Goal: Task Accomplishment & Management: Manage account settings

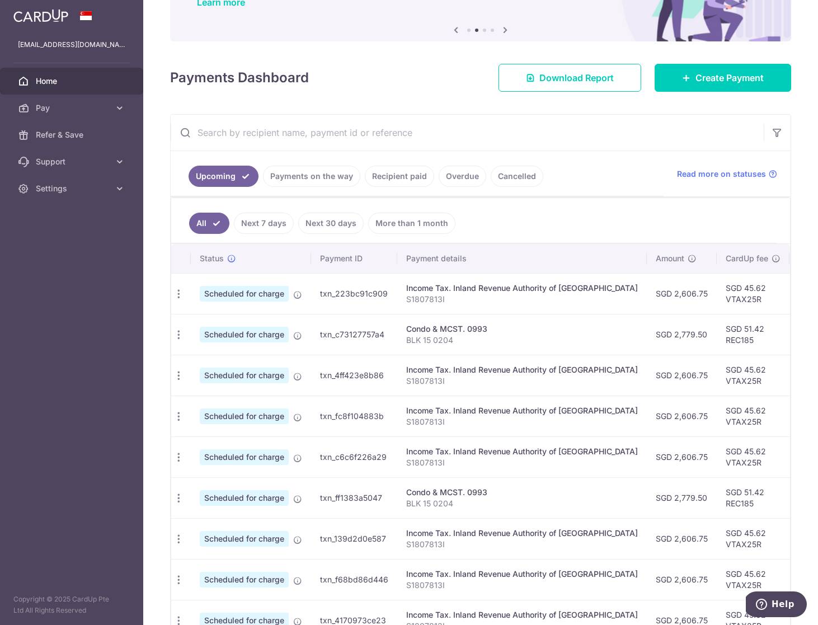
scroll to position [83, 0]
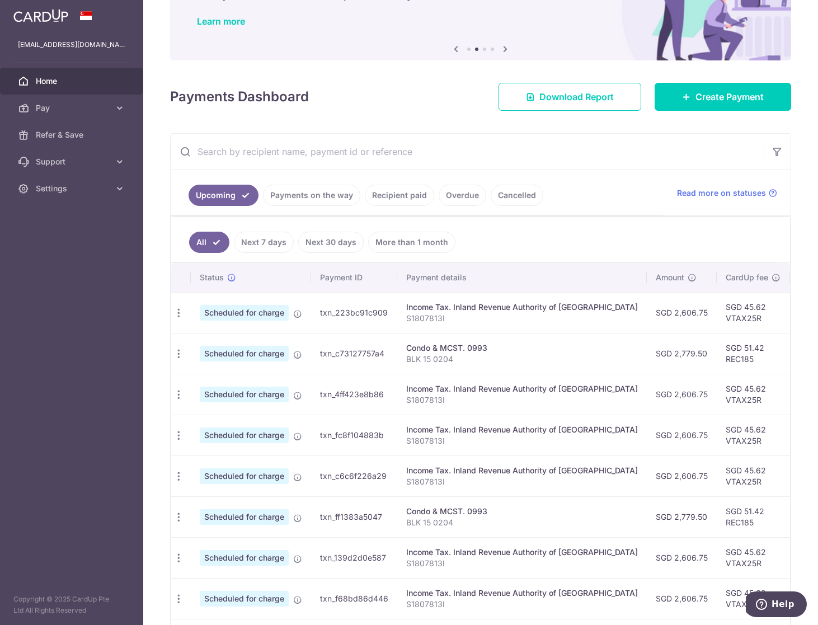
click at [311, 199] on link "Payments on the way" at bounding box center [311, 195] width 97 height 21
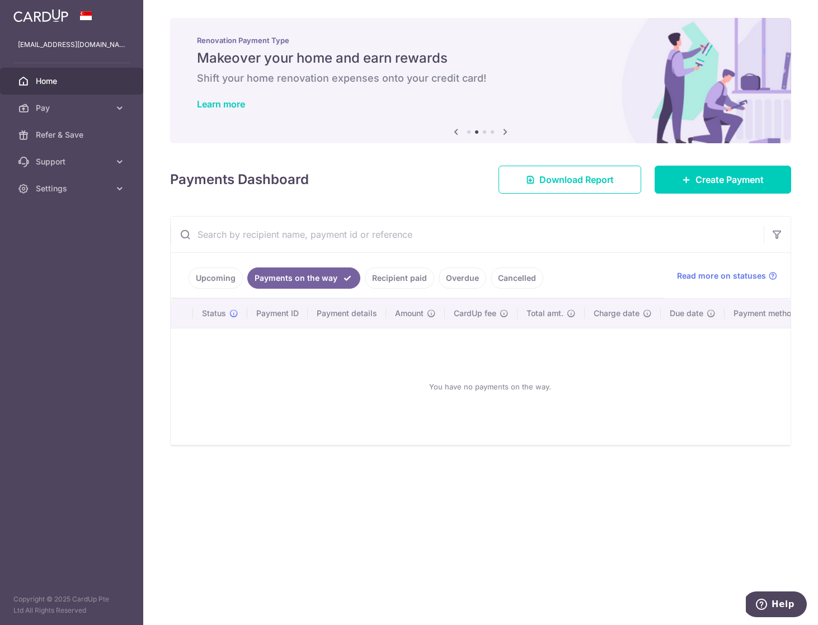
scroll to position [0, 0]
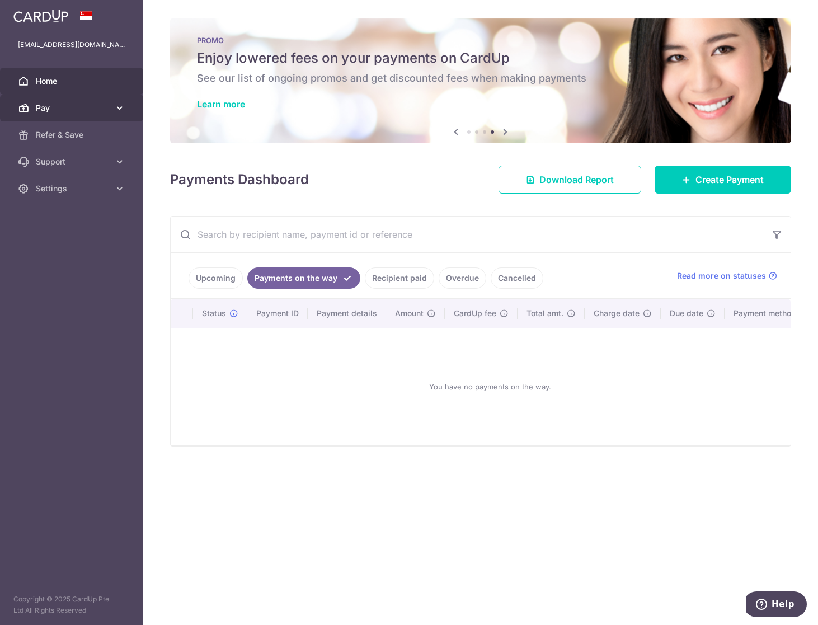
click at [94, 106] on span "Pay" at bounding box center [73, 107] width 74 height 11
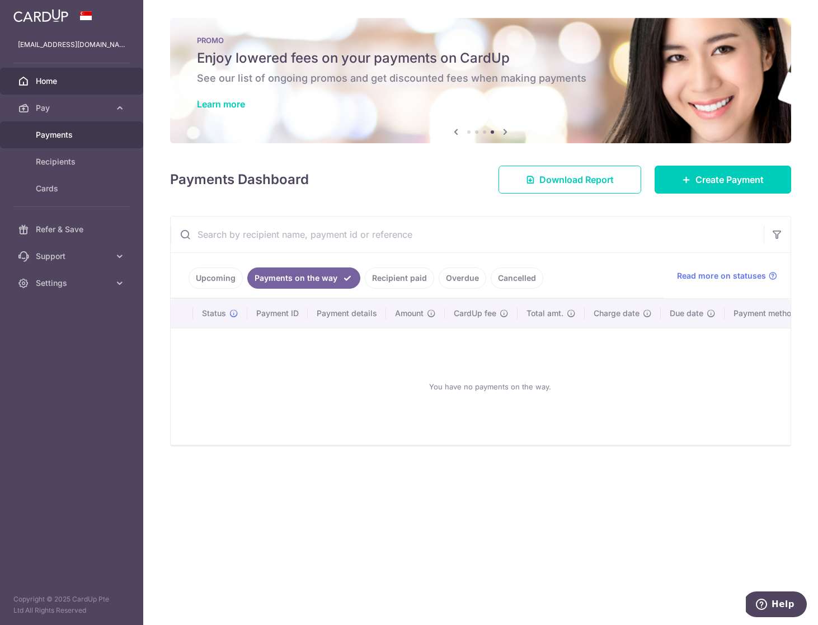
click at [64, 140] on span "Payments" at bounding box center [73, 134] width 74 height 11
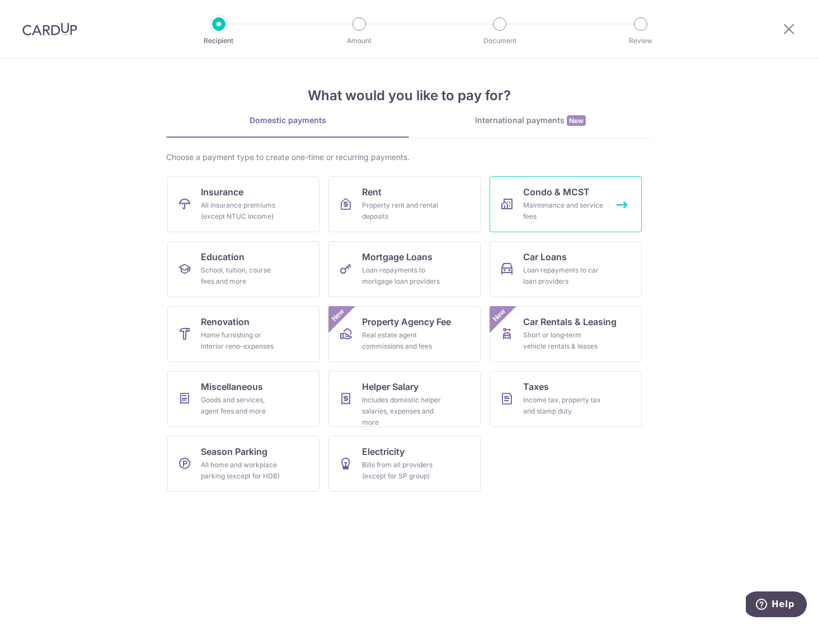
click at [547, 215] on div "Maintenance and service fees" at bounding box center [563, 211] width 81 height 22
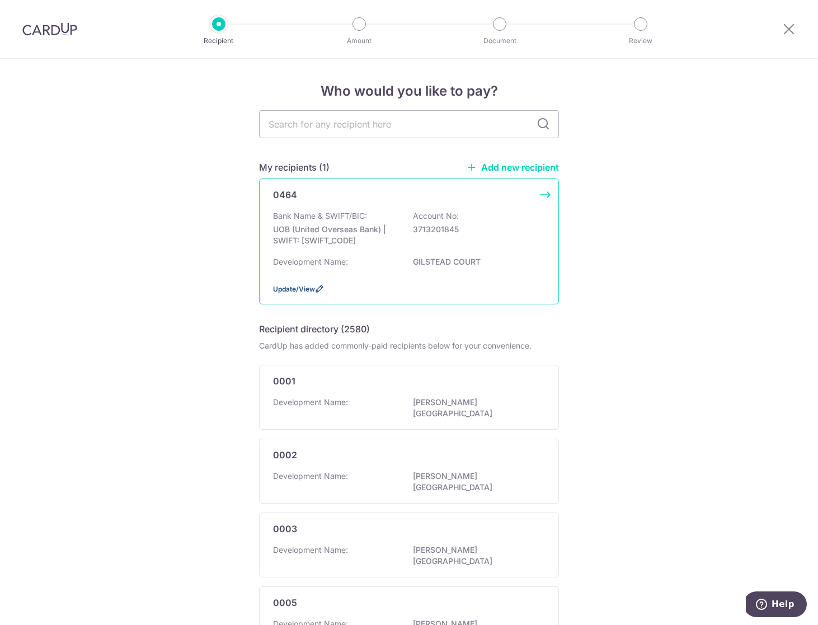
click at [291, 291] on span "Update/View" at bounding box center [294, 289] width 42 height 8
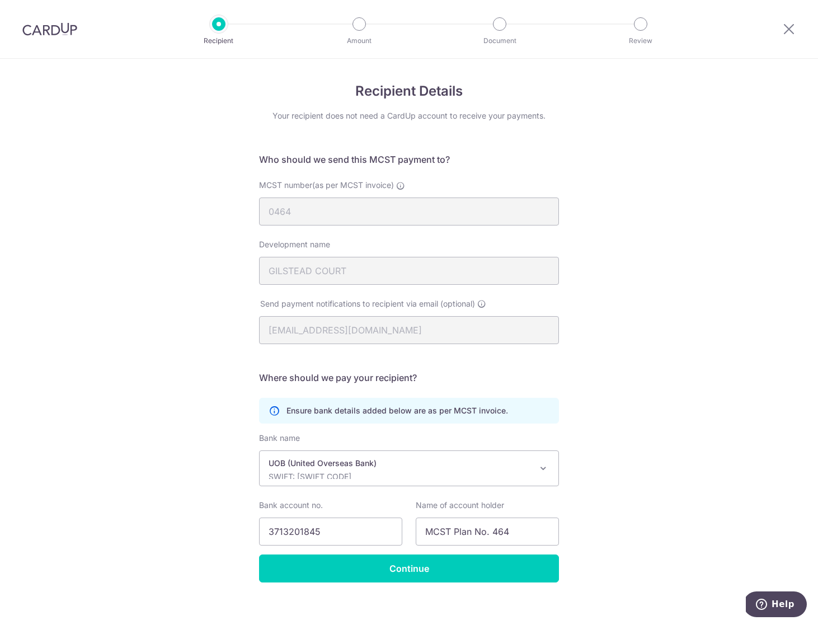
scroll to position [10, 0]
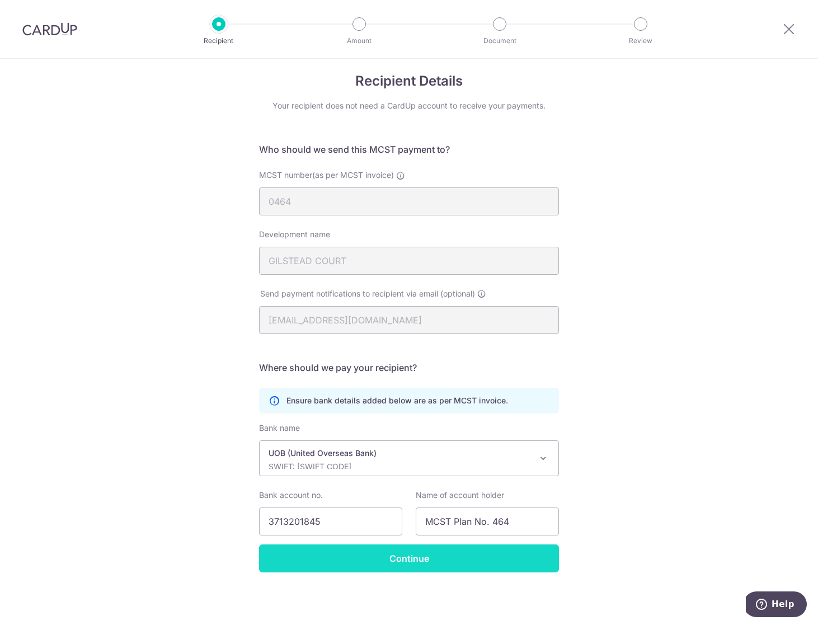
click at [407, 567] on input "Continue" at bounding box center [409, 559] width 300 height 28
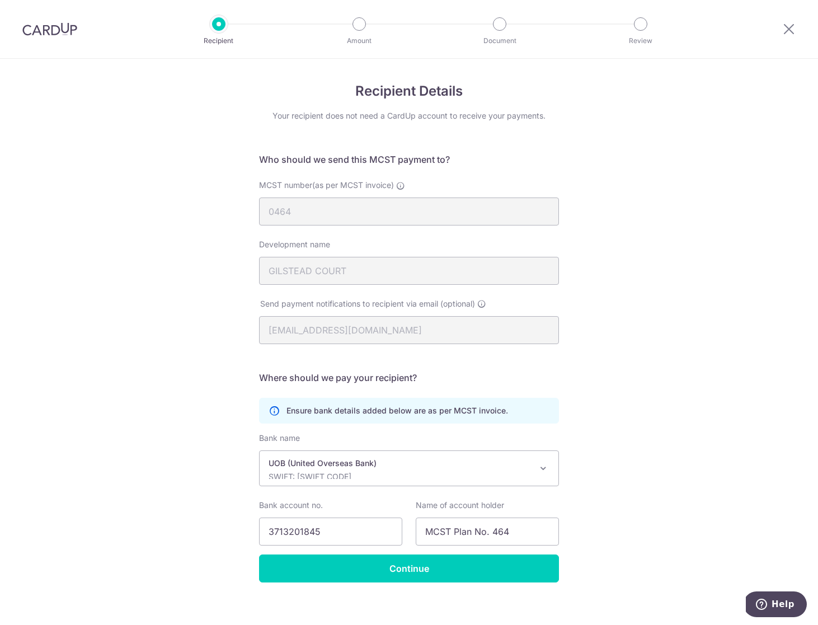
click at [70, 36] on div at bounding box center [50, 29] width 100 height 58
click at [60, 31] on img at bounding box center [49, 28] width 55 height 13
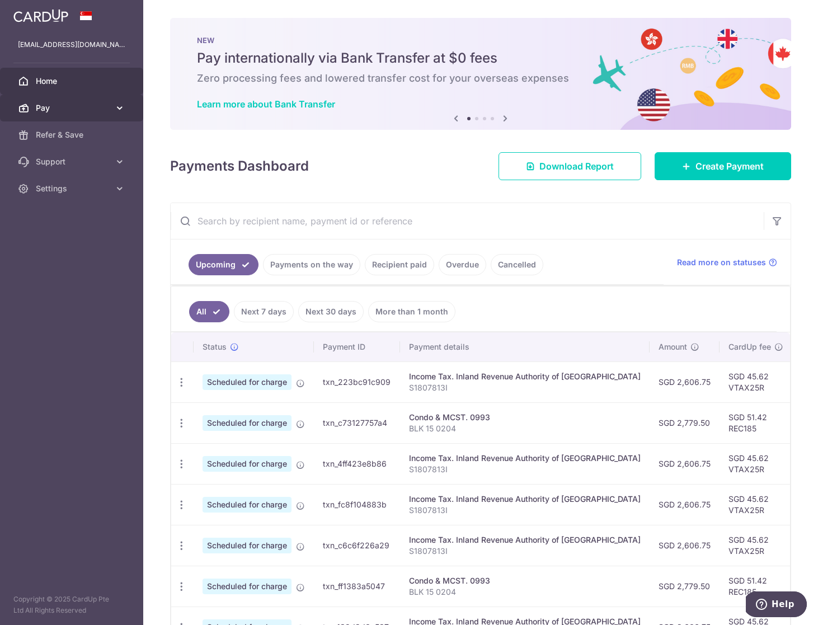
click at [92, 109] on span "Pay" at bounding box center [73, 107] width 74 height 11
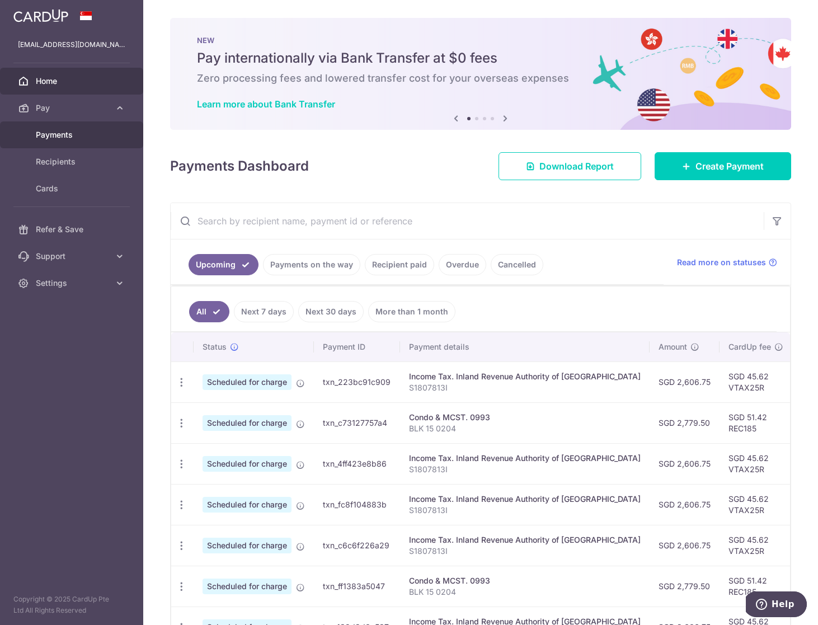
click at [75, 137] on span "Payments" at bounding box center [73, 134] width 74 height 11
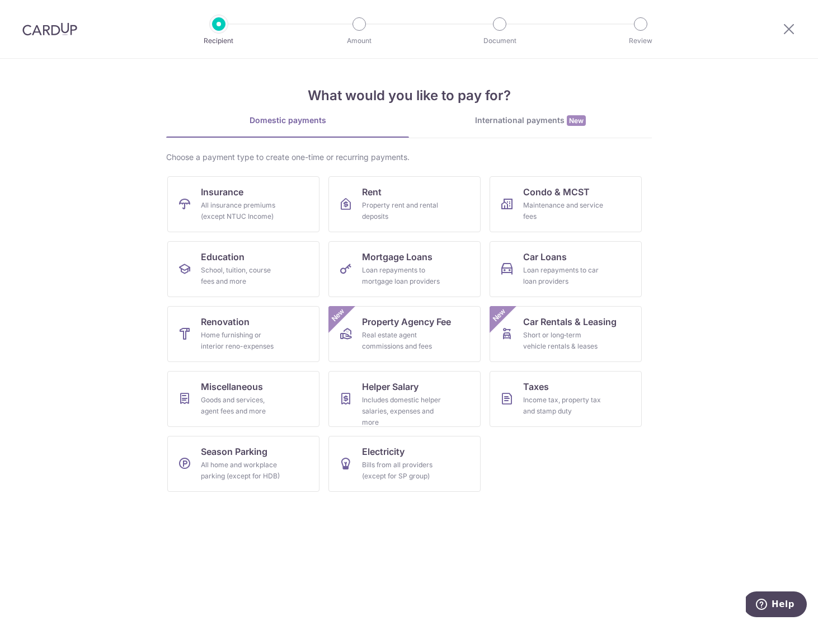
click at [55, 38] on div at bounding box center [50, 29] width 100 height 58
click at [57, 31] on img at bounding box center [49, 28] width 55 height 13
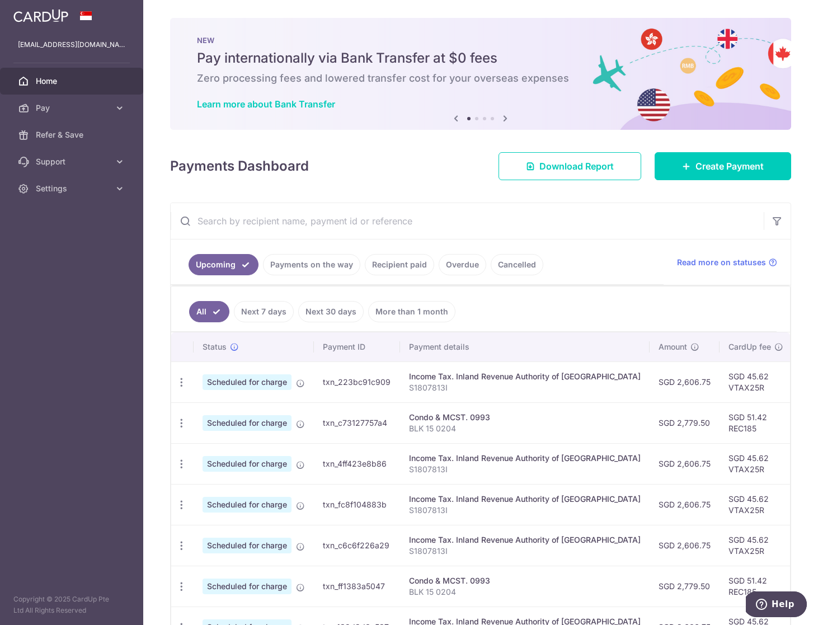
click at [307, 265] on link "Payments on the way" at bounding box center [311, 264] width 97 height 21
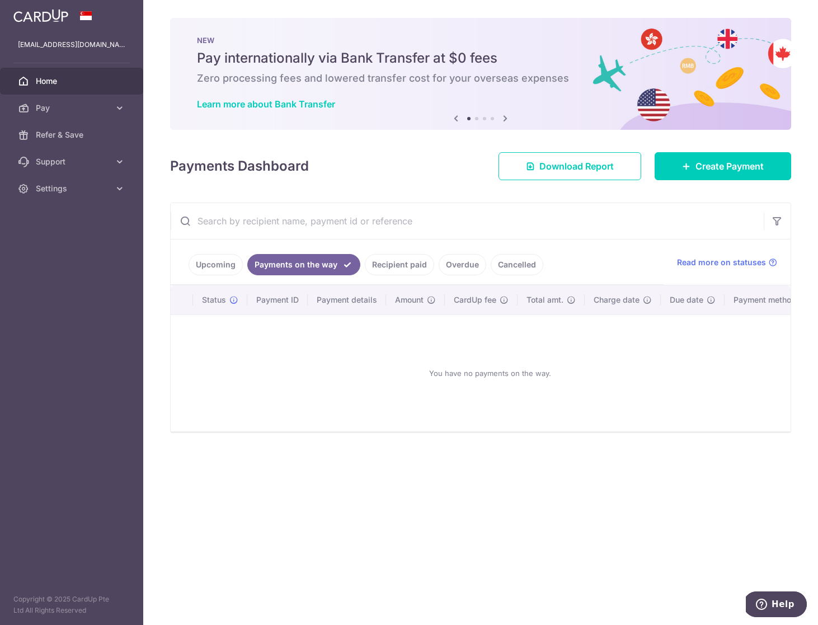
click at [386, 263] on link "Recipient paid" at bounding box center [399, 264] width 69 height 21
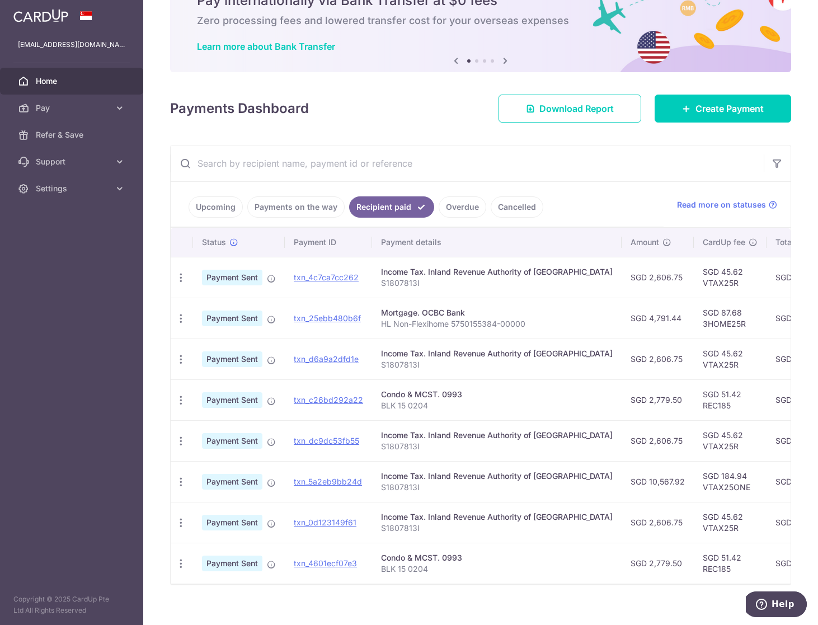
scroll to position [60, 0]
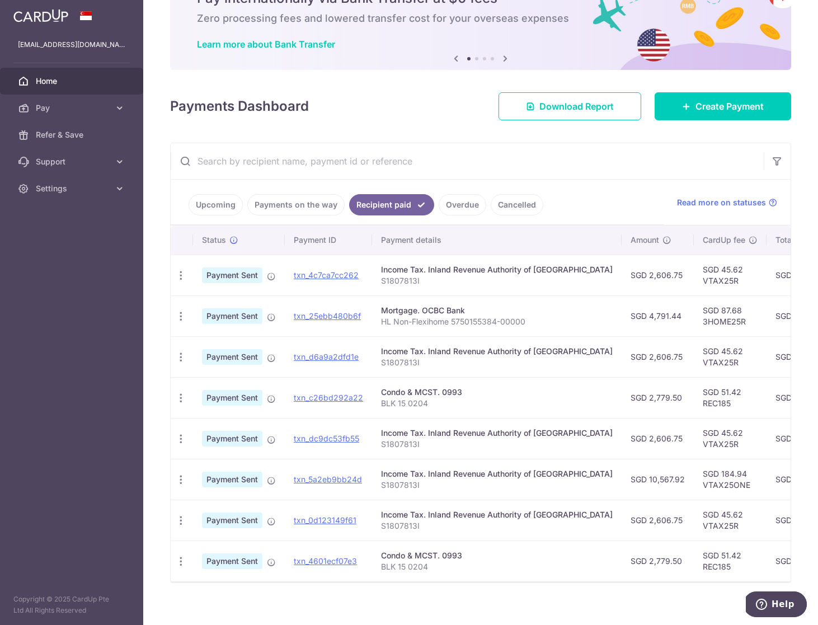
click at [461, 205] on link "Overdue" at bounding box center [463, 204] width 48 height 21
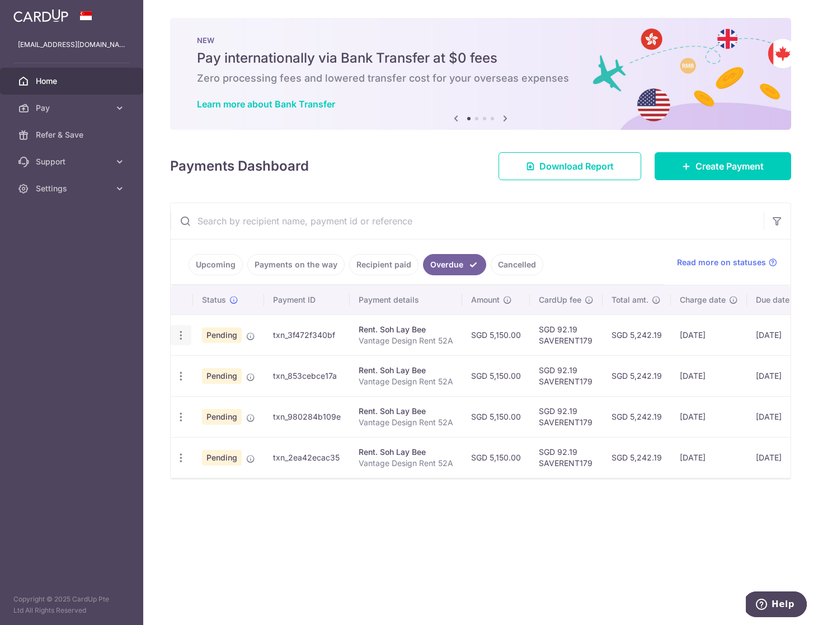
click at [180, 334] on icon "button" at bounding box center [181, 336] width 12 height 12
click at [224, 392] on span "Cancel payment" at bounding box center [240, 393] width 75 height 13
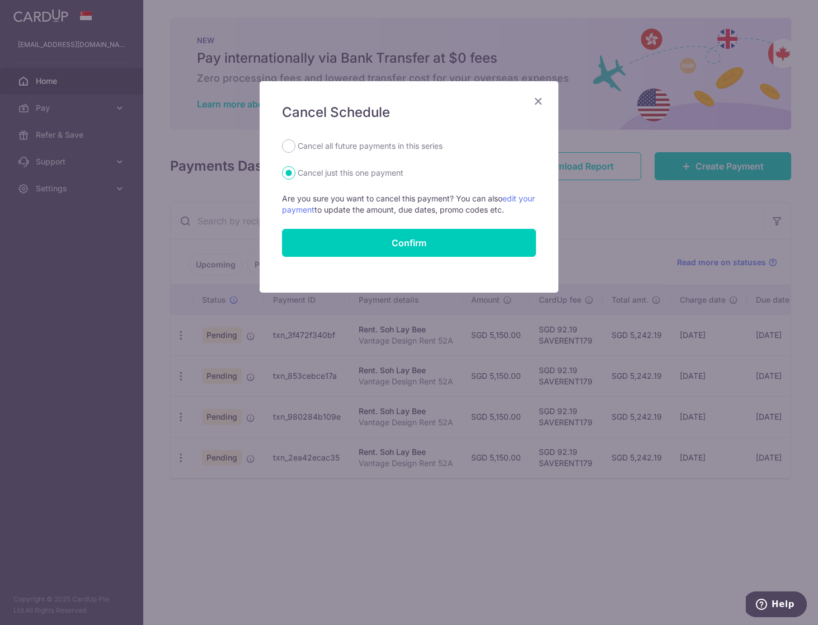
click at [304, 146] on label "Cancel all future payments in this series" at bounding box center [370, 145] width 145 height 13
click at [296, 146] on input "Cancel all future payments in this series" at bounding box center [288, 145] width 13 height 13
radio input "true"
click at [403, 240] on button "Confirm" at bounding box center [409, 243] width 254 height 28
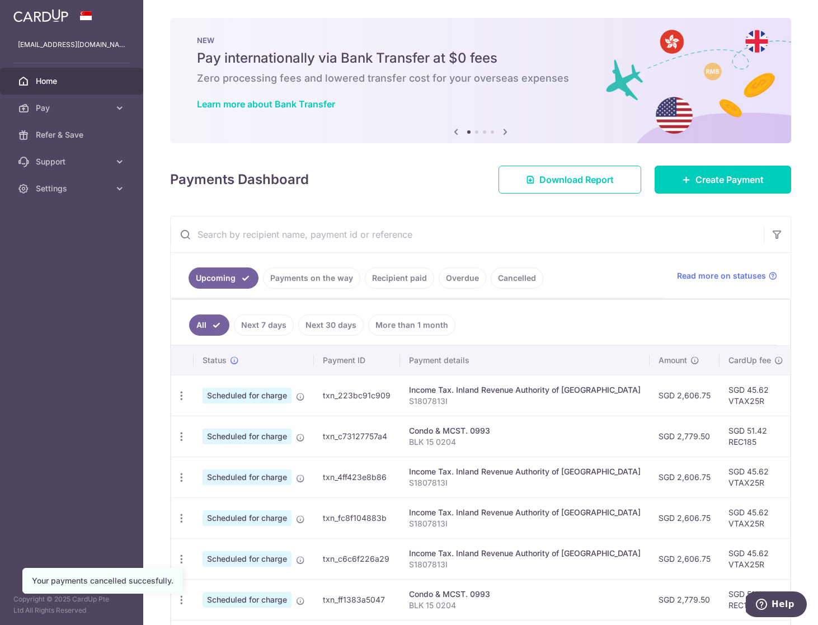
click at [460, 279] on link "Overdue" at bounding box center [463, 278] width 48 height 21
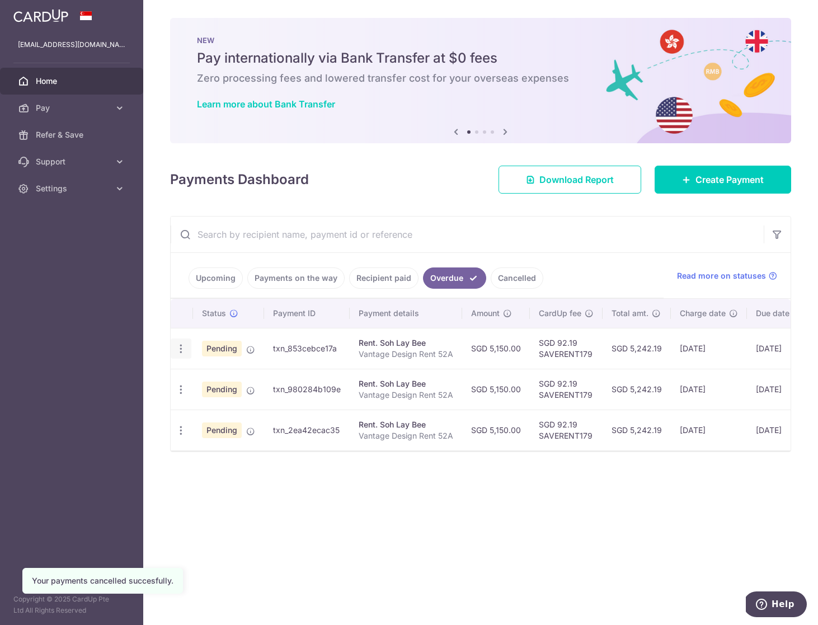
click at [178, 352] on icon "button" at bounding box center [181, 349] width 12 height 12
click at [249, 413] on span "Cancel payment" at bounding box center [240, 406] width 75 height 13
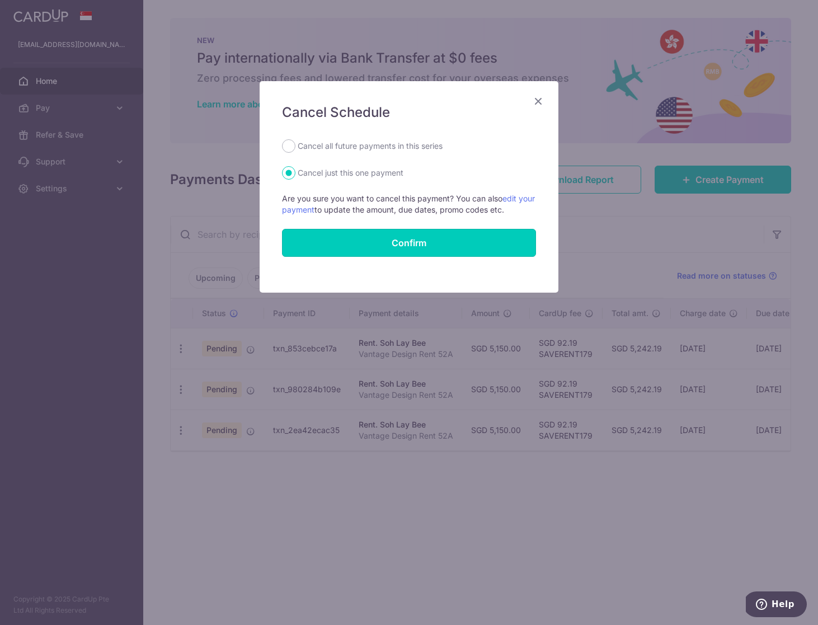
drag, startPoint x: 405, startPoint y: 240, endPoint x: 390, endPoint y: 250, distance: 18.3
click at [405, 240] on button "Confirm" at bounding box center [409, 243] width 254 height 28
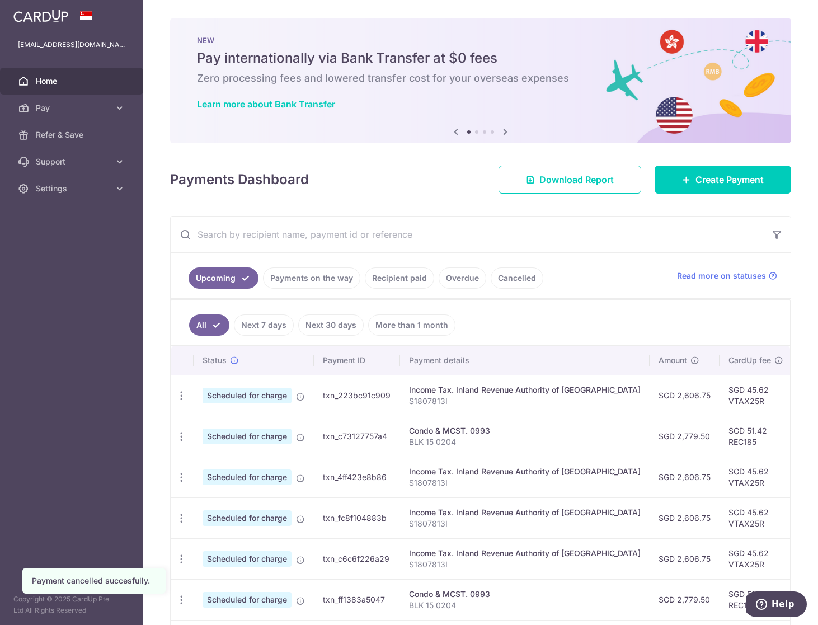
click at [461, 276] on link "Overdue" at bounding box center [463, 278] width 48 height 21
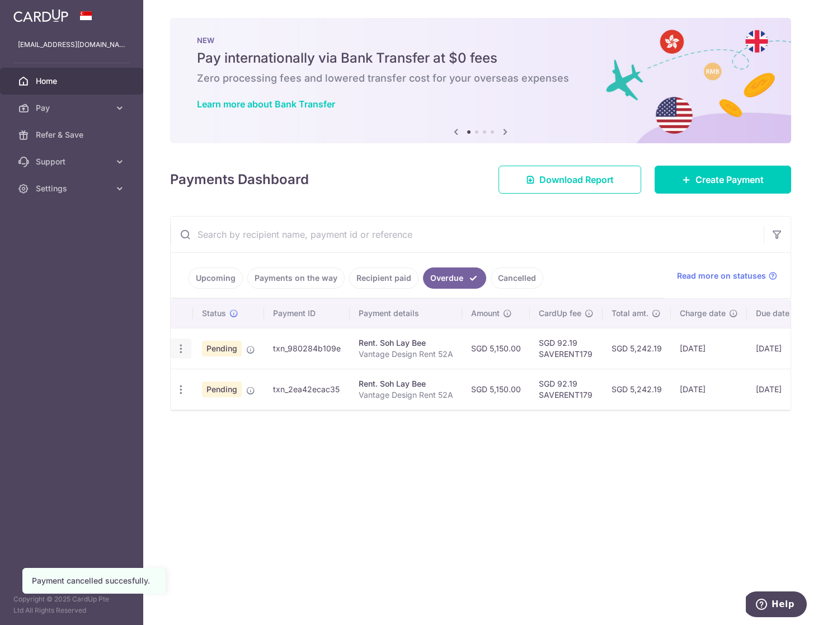
click at [185, 348] on icon "button" at bounding box center [181, 349] width 12 height 12
click at [236, 405] on span "Cancel payment" at bounding box center [240, 406] width 75 height 13
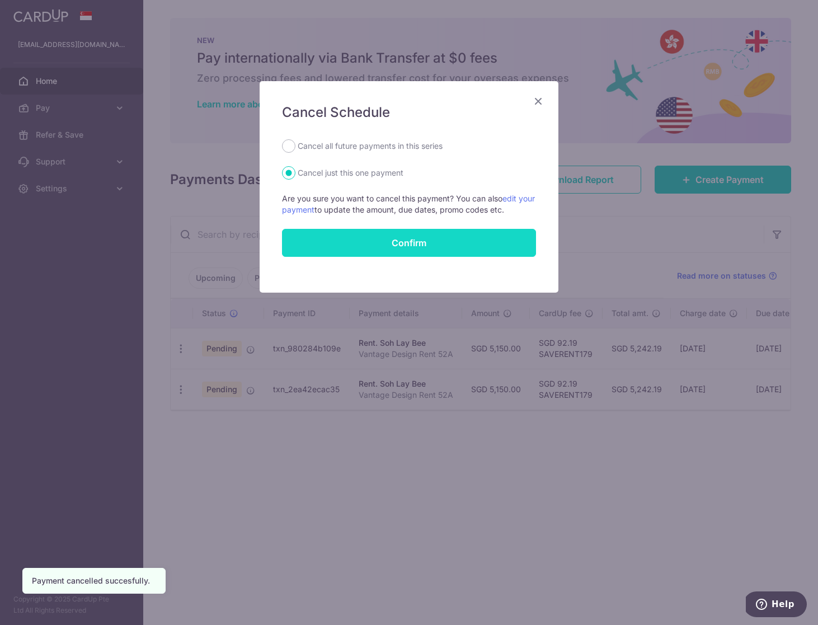
click at [403, 241] on button "Confirm" at bounding box center [409, 243] width 254 height 28
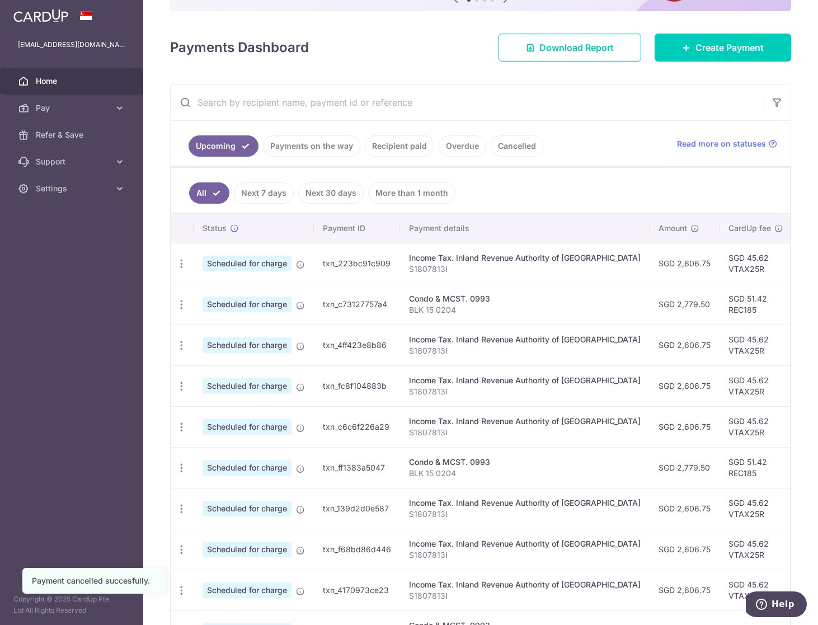
scroll to position [143, 0]
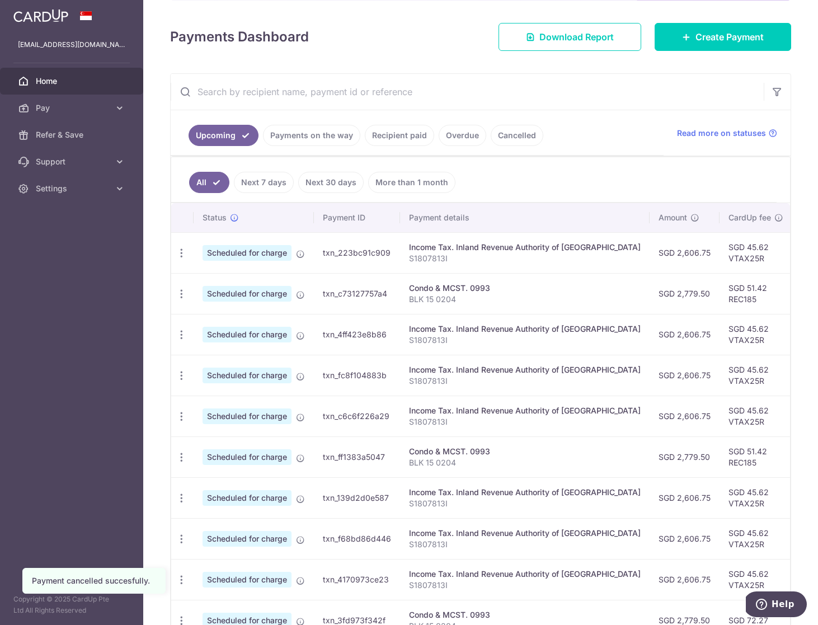
click at [470, 139] on link "Overdue" at bounding box center [463, 135] width 48 height 21
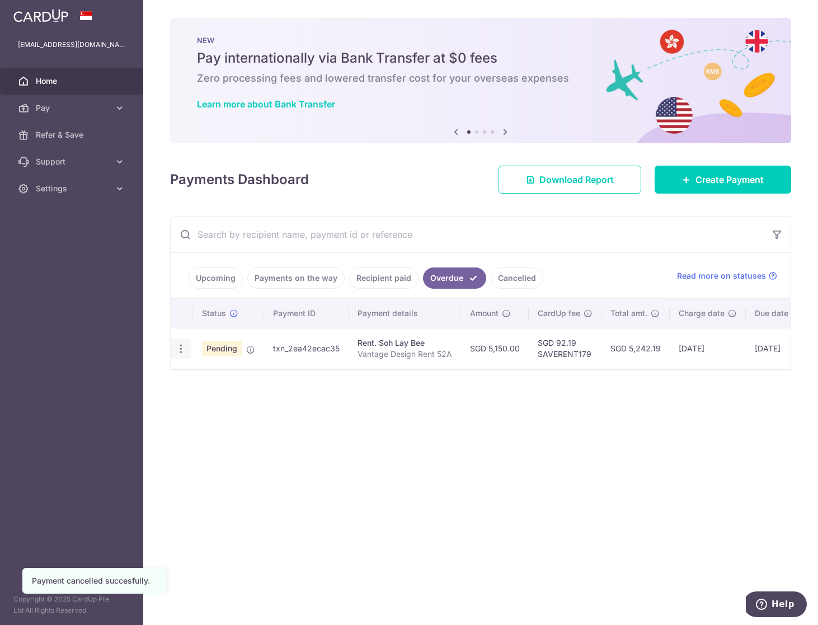
click at [185, 351] on icon "button" at bounding box center [181, 349] width 12 height 12
click at [234, 411] on span "Cancel payment" at bounding box center [240, 406] width 75 height 13
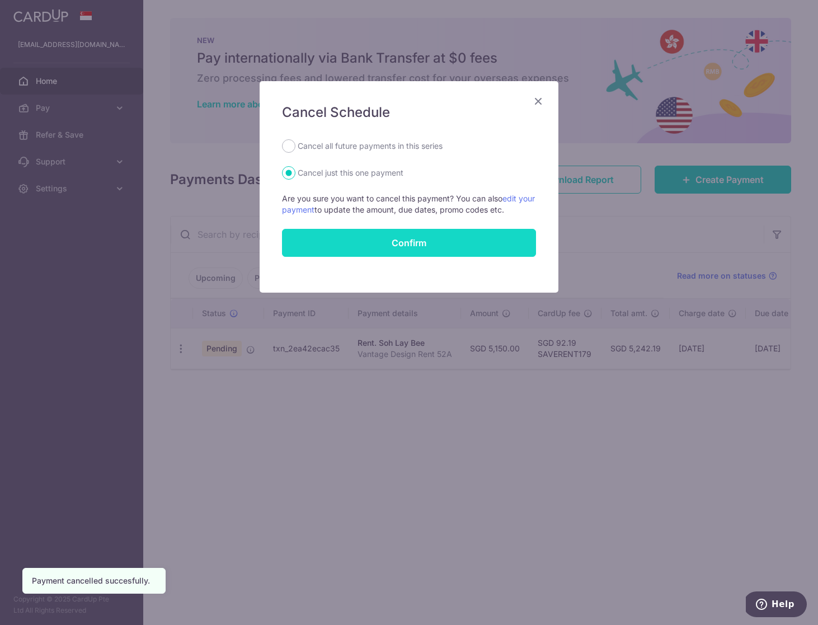
click at [409, 243] on button "Confirm" at bounding box center [409, 243] width 254 height 28
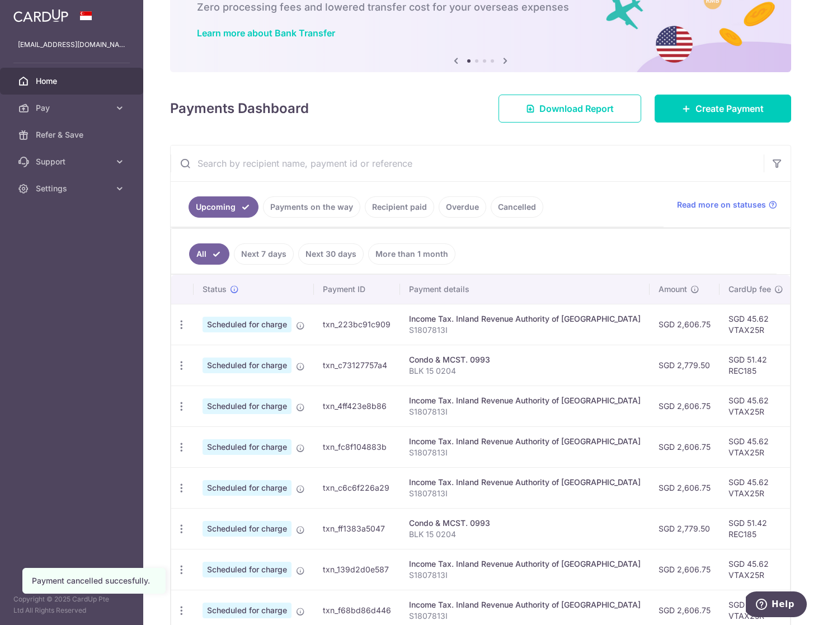
scroll to position [85, 0]
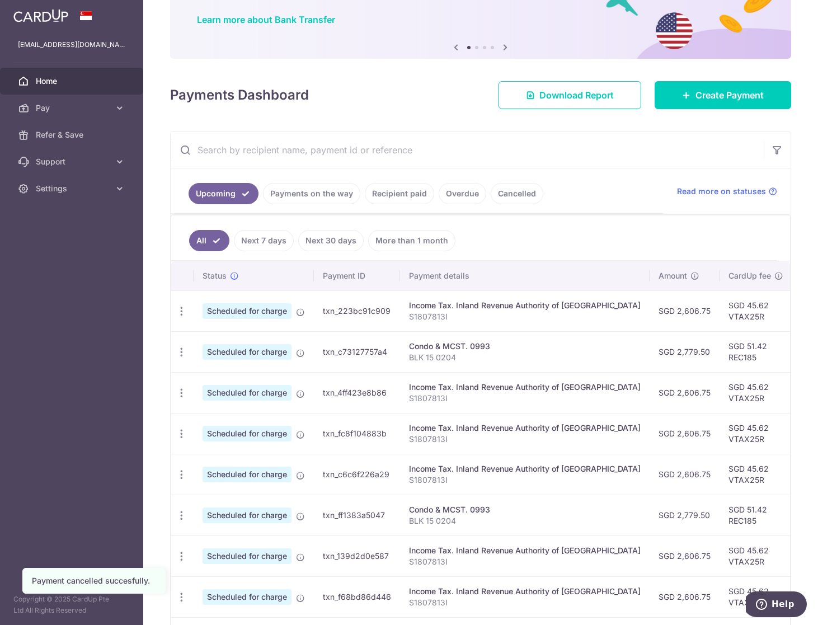
click at [518, 193] on link "Cancelled" at bounding box center [517, 193] width 53 height 21
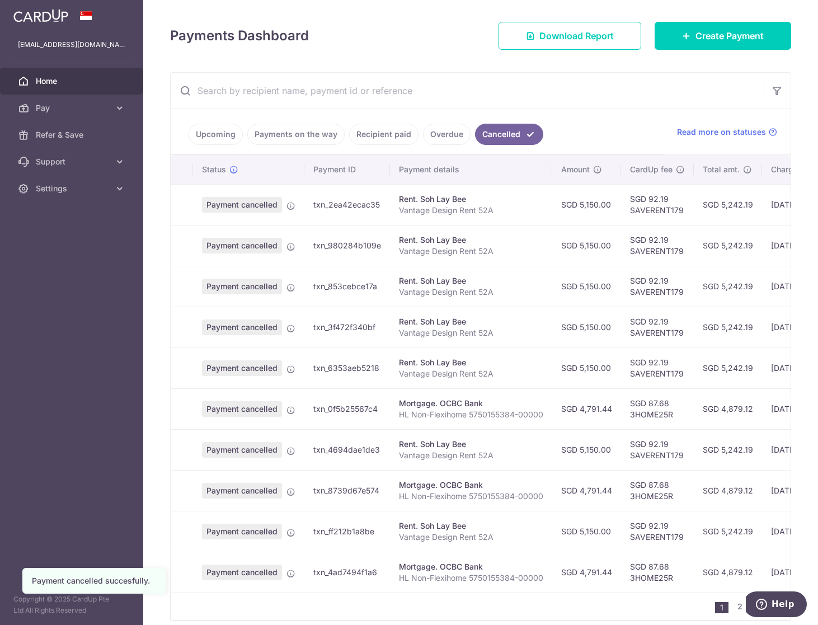
scroll to position [130, 0]
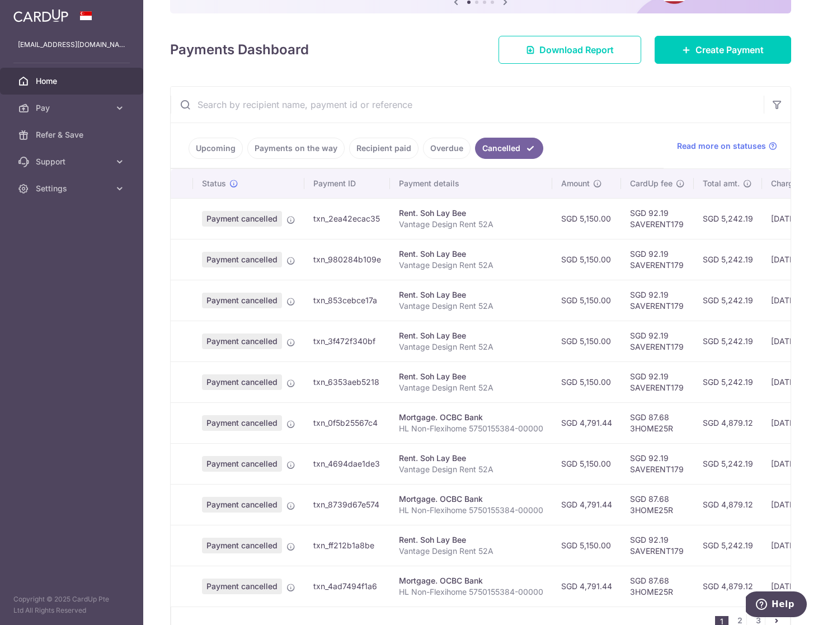
click at [447, 158] on link "Overdue" at bounding box center [447, 148] width 48 height 21
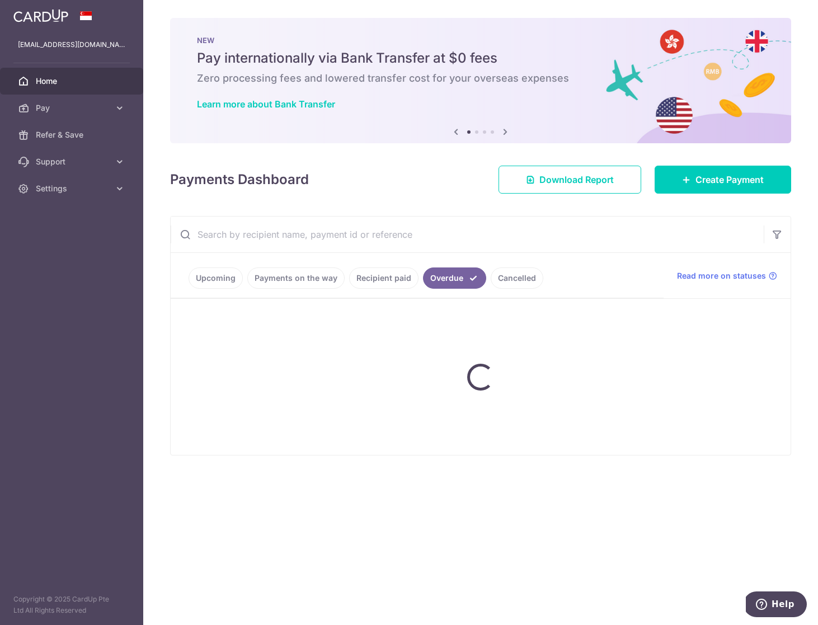
scroll to position [0, 0]
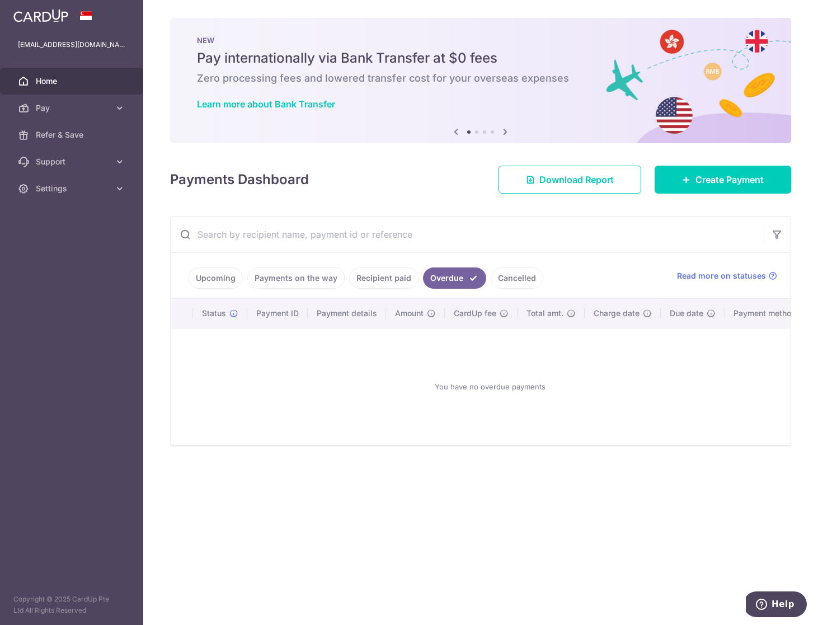
click at [377, 278] on link "Recipient paid" at bounding box center [383, 278] width 69 height 21
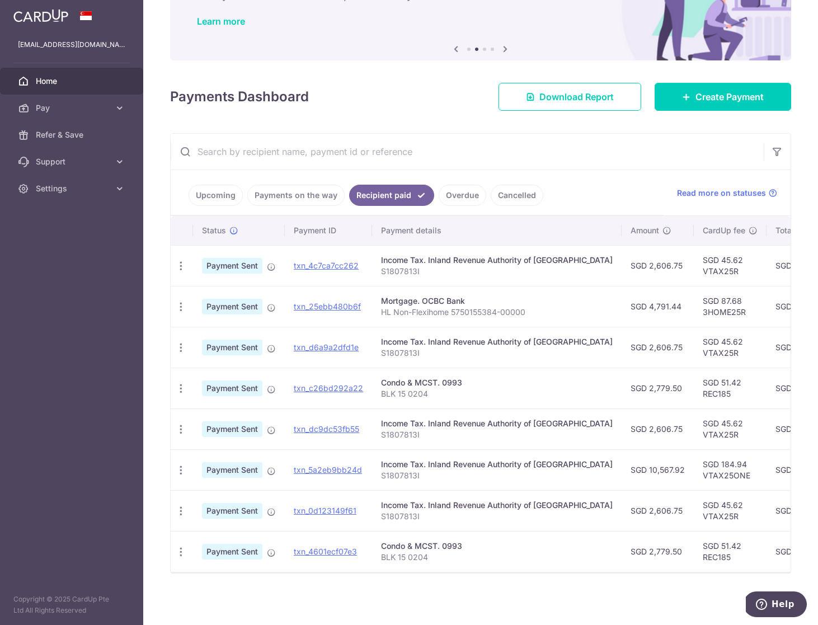
scroll to position [84, 0]
click at [307, 194] on link "Payments on the way" at bounding box center [295, 194] width 97 height 21
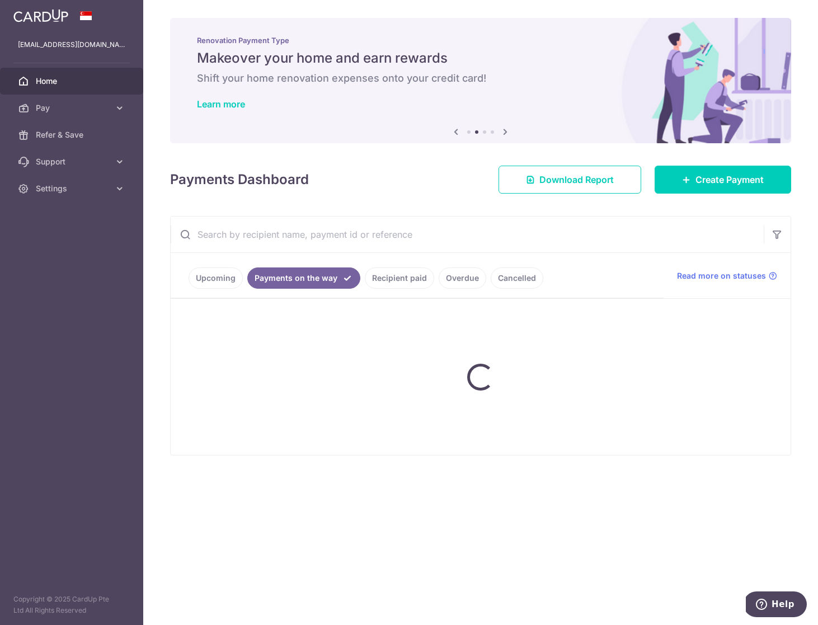
scroll to position [0, 0]
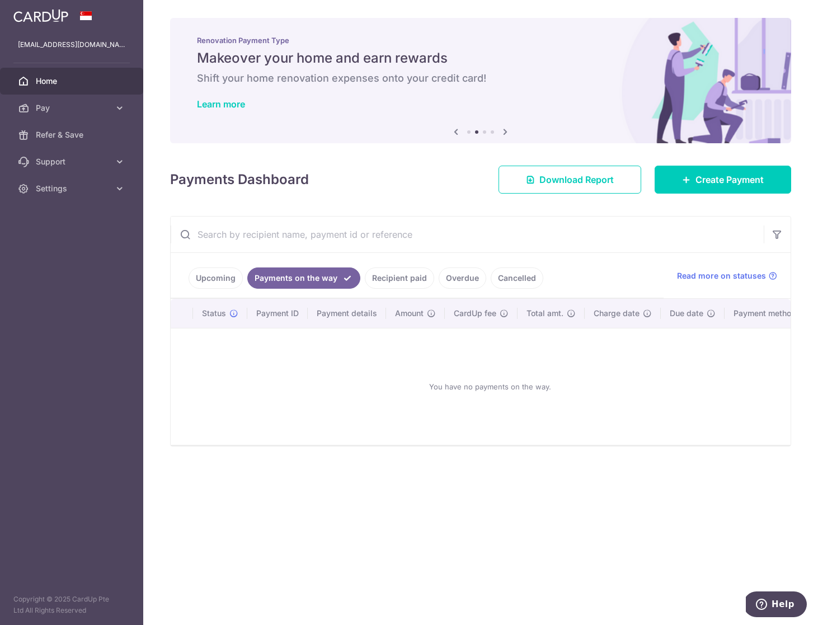
click at [217, 279] on link "Upcoming" at bounding box center [216, 278] width 54 height 21
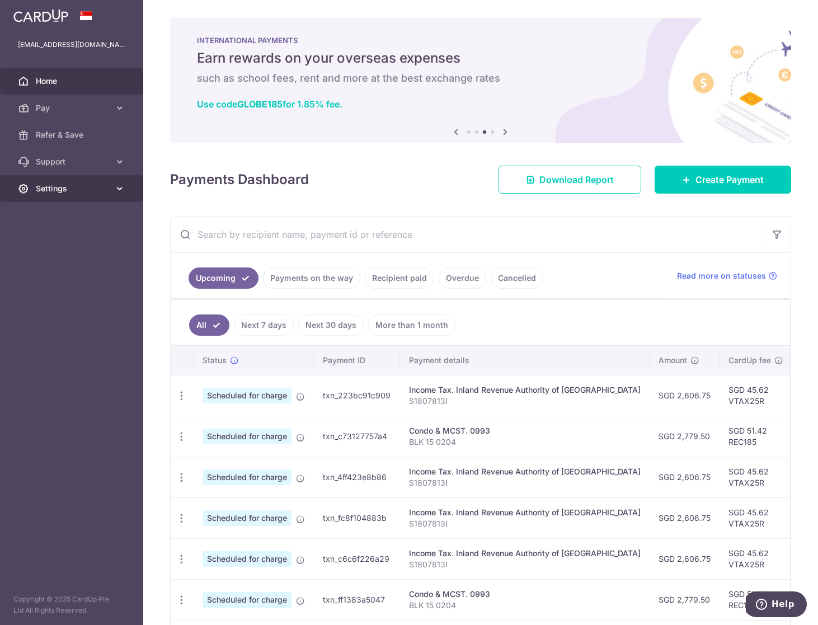
click at [123, 194] on icon at bounding box center [119, 188] width 11 height 11
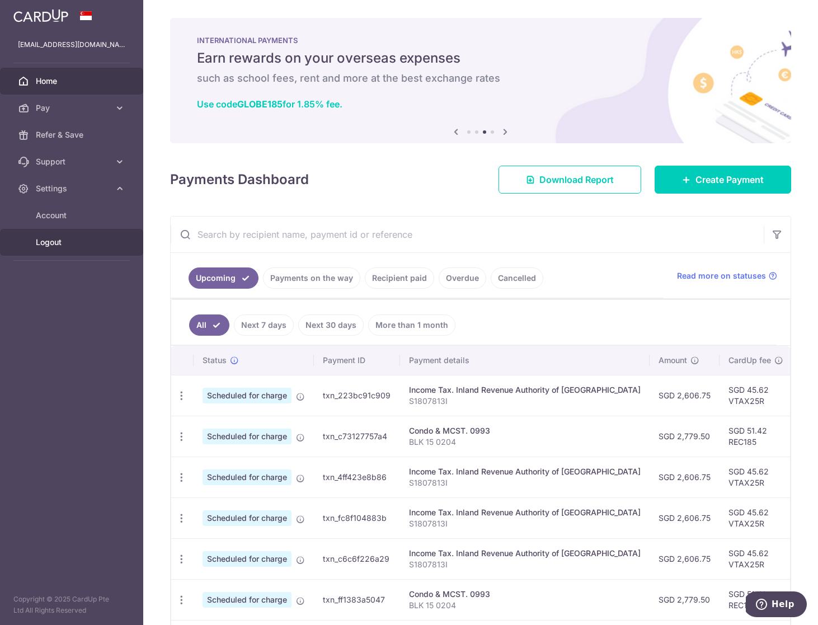
click at [72, 242] on span "Logout" at bounding box center [73, 242] width 74 height 11
